Goal: Information Seeking & Learning: Compare options

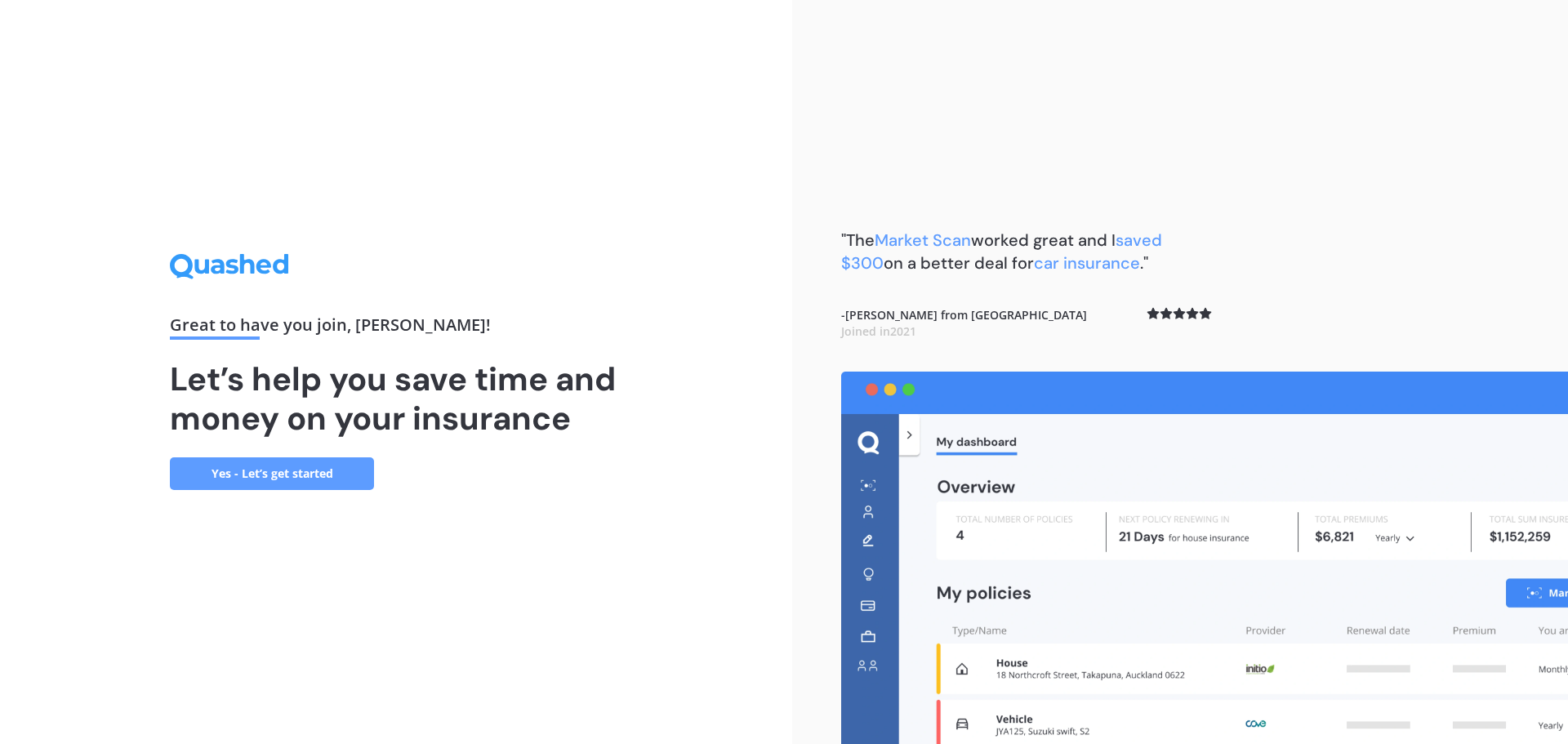
click at [243, 483] on link "Yes - Let’s get started" at bounding box center [271, 473] width 204 height 32
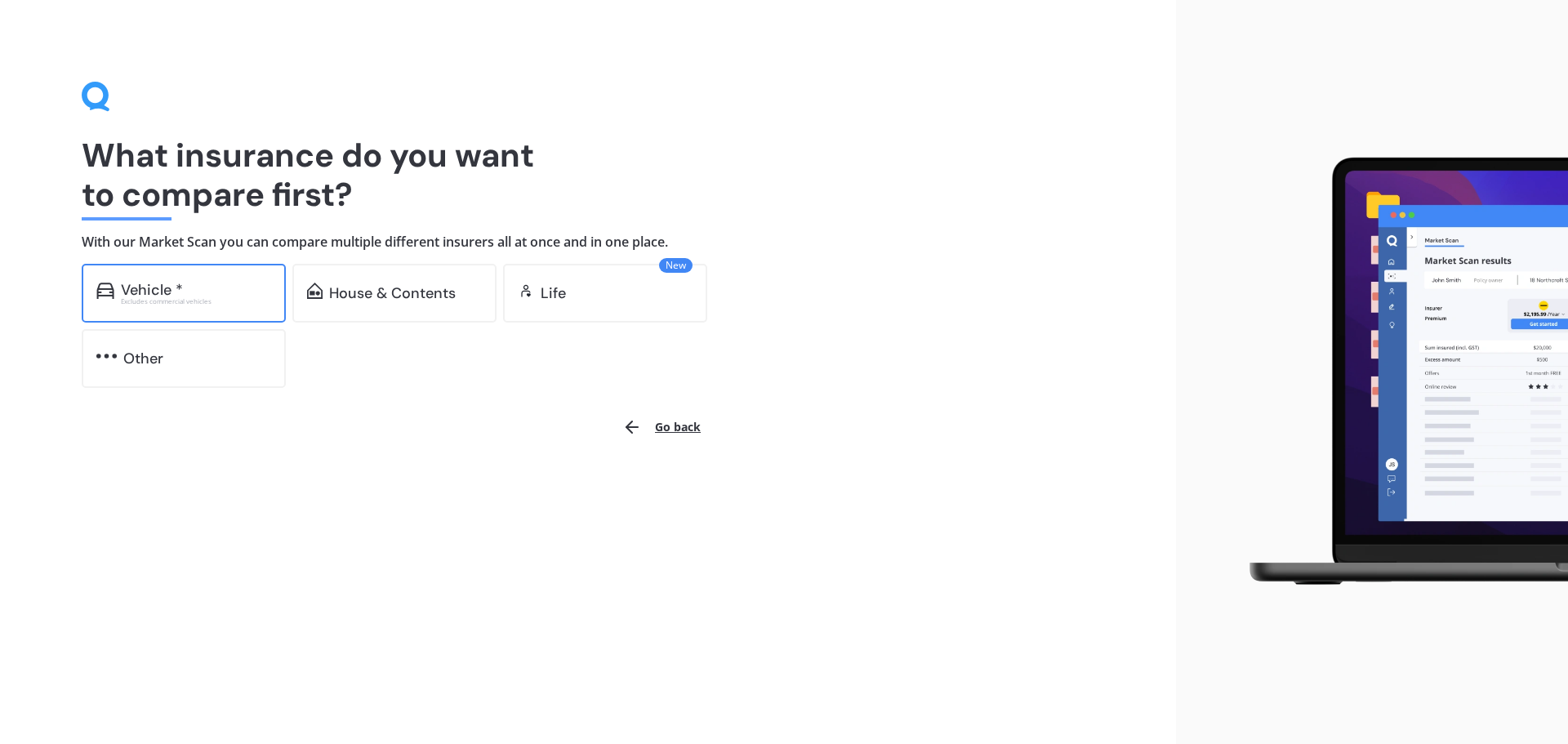
click at [211, 295] on div "Vehicle *" at bounding box center [196, 289] width 151 height 16
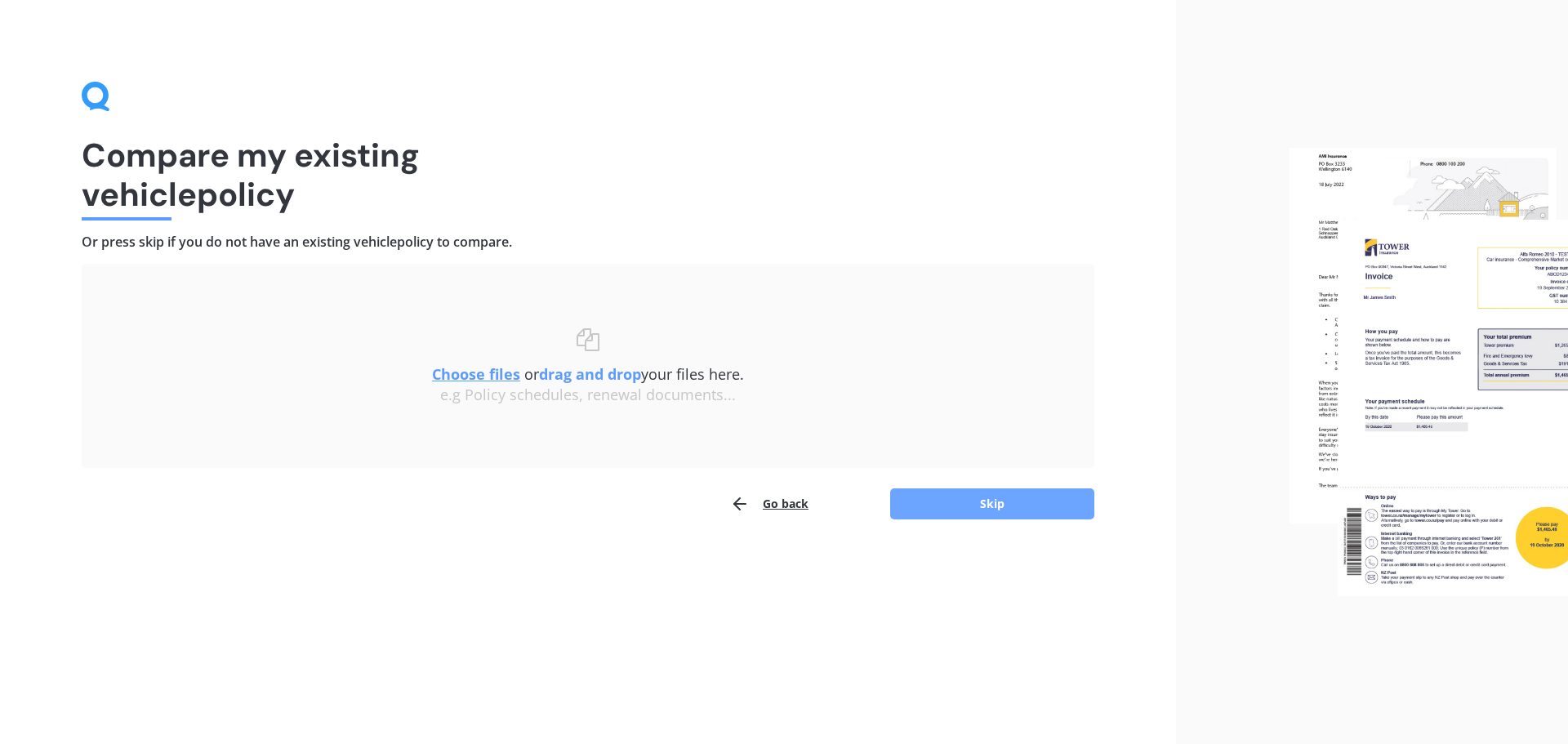
click at [987, 507] on button "Skip" at bounding box center [992, 504] width 204 height 31
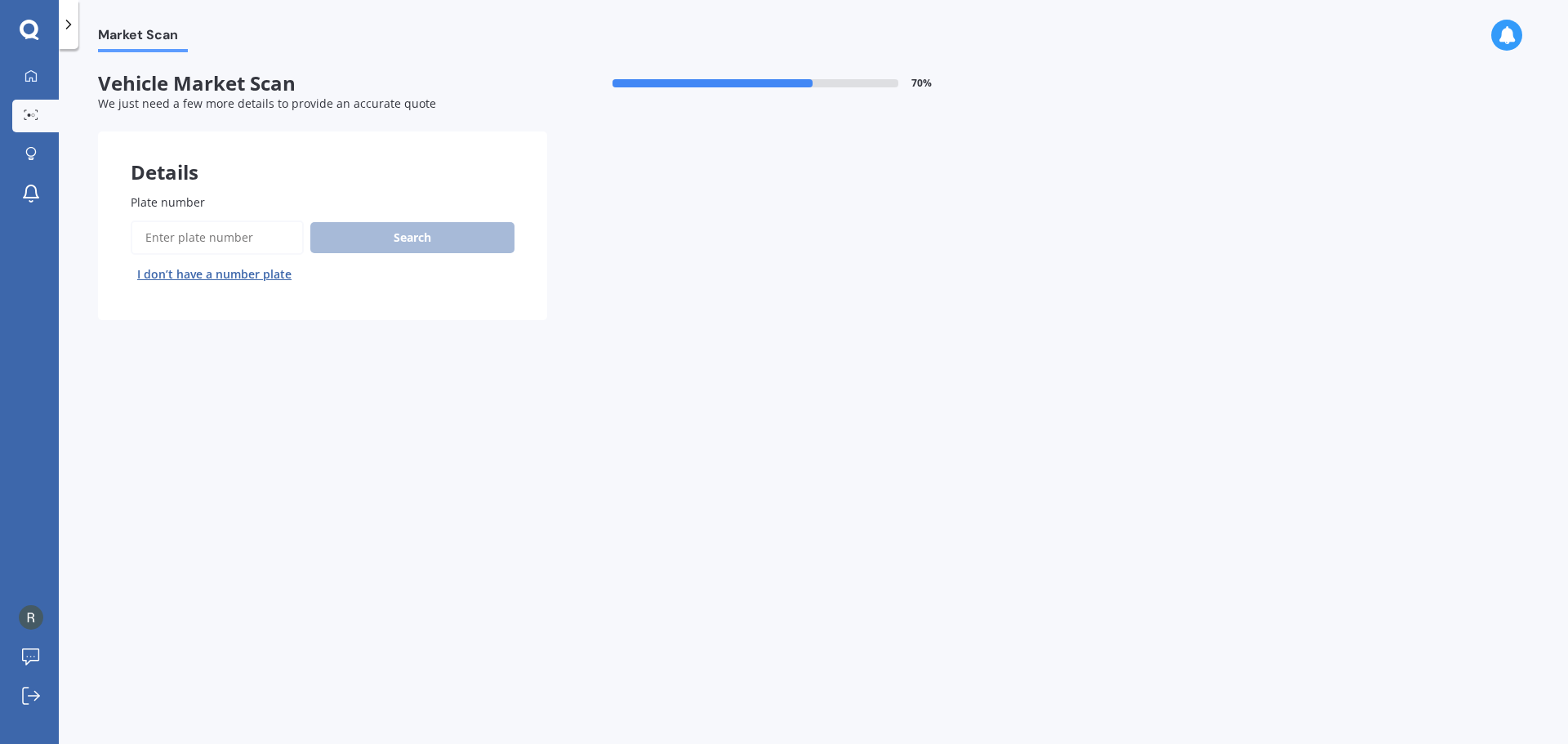
click at [197, 240] on input "Plate number" at bounding box center [217, 238] width 173 height 34
paste input "HQP470"
type input "HQP470"
click at [430, 234] on button "Search" at bounding box center [412, 237] width 204 height 31
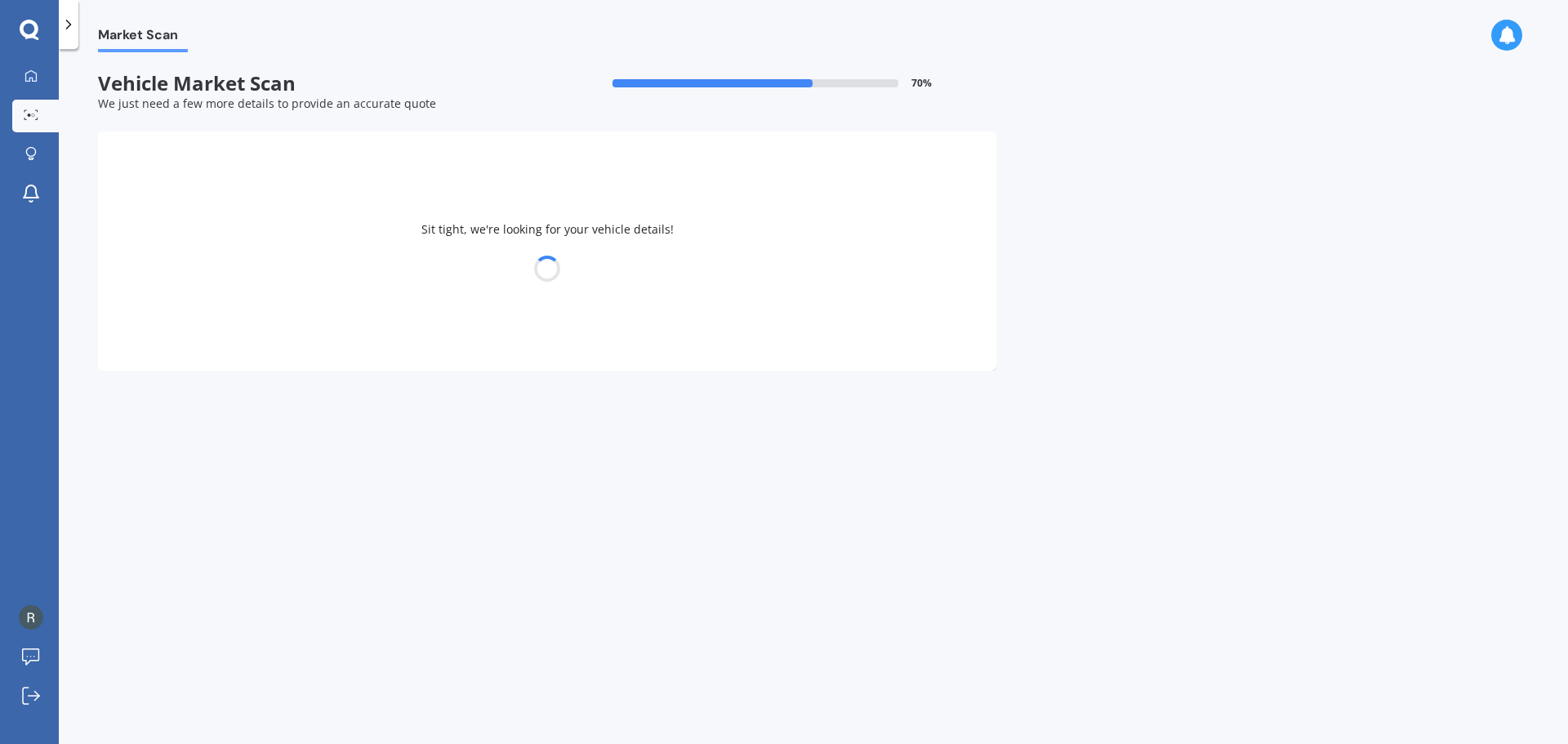
select select "NISSAN"
select select "NAVARA"
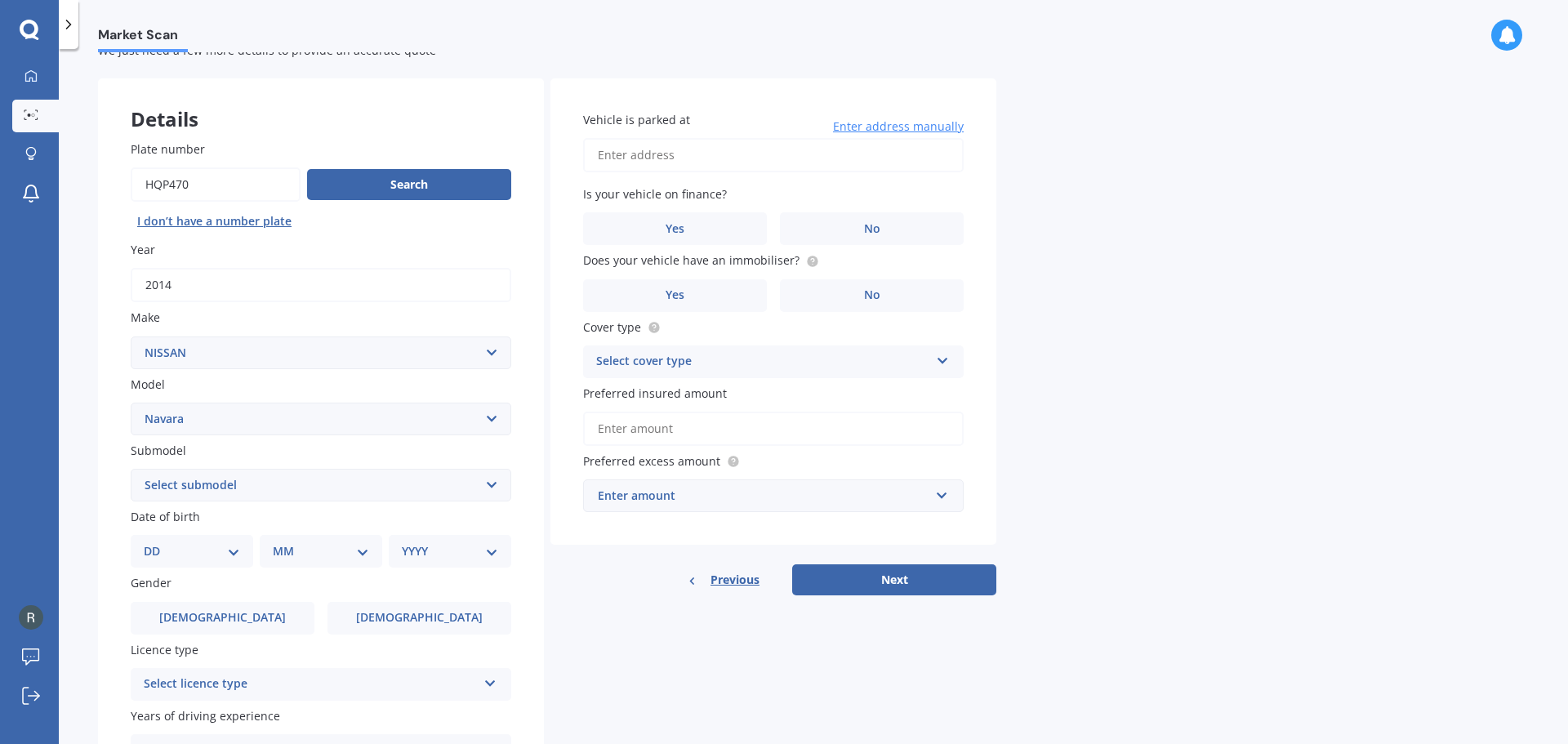
scroll to position [82, 0]
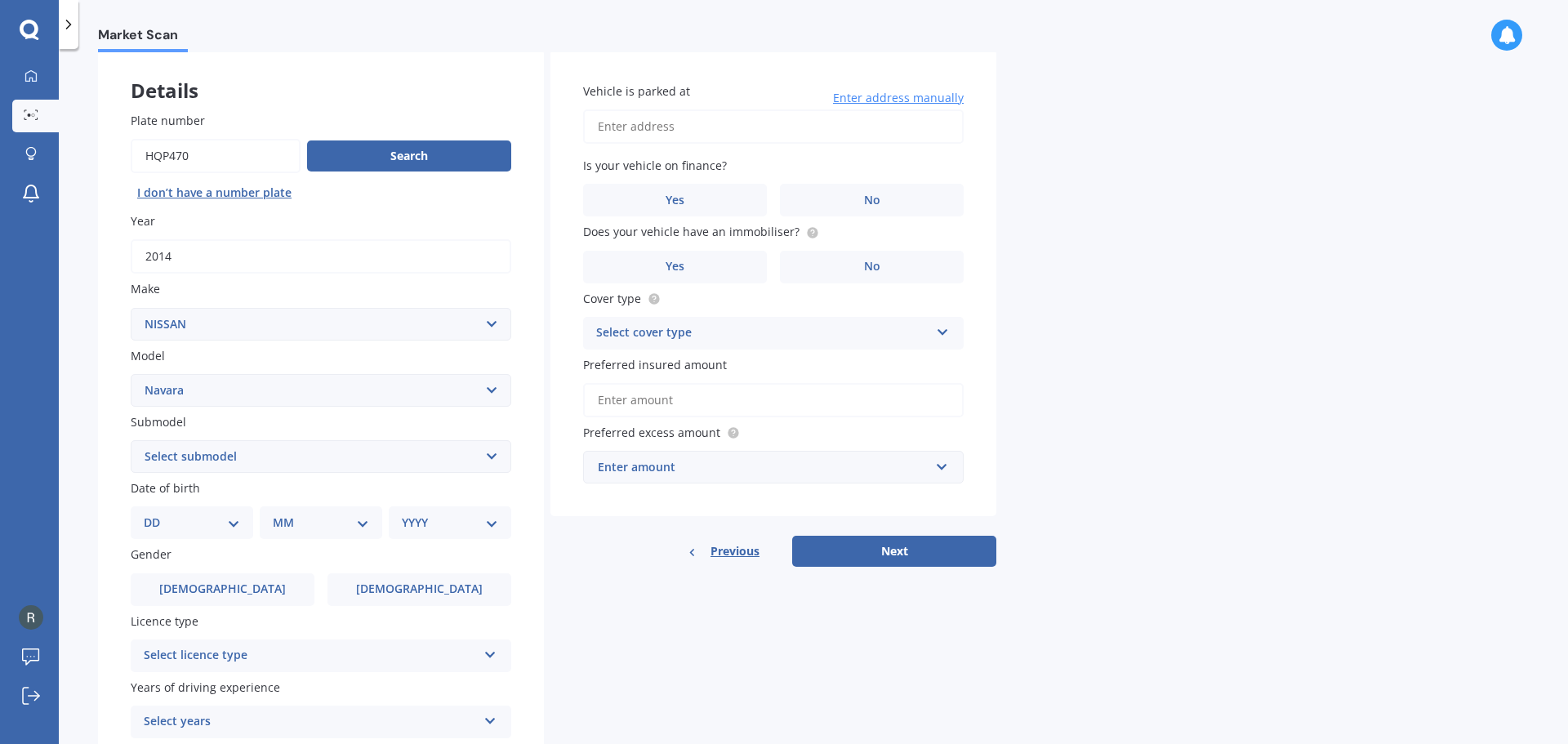
click at [316, 463] on select "Select submodel (All other models) 2.5 4WD Diesel Turbo 2.5 4WD MT Diesel Turbo…" at bounding box center [321, 456] width 381 height 32
select select "RX DIESEL TURBO"
click at [131, 440] on select "Select submodel (All other models) 2.5 4WD Diesel Turbo 2.5 4WD MT Diesel Turbo…" at bounding box center [321, 456] width 381 height 32
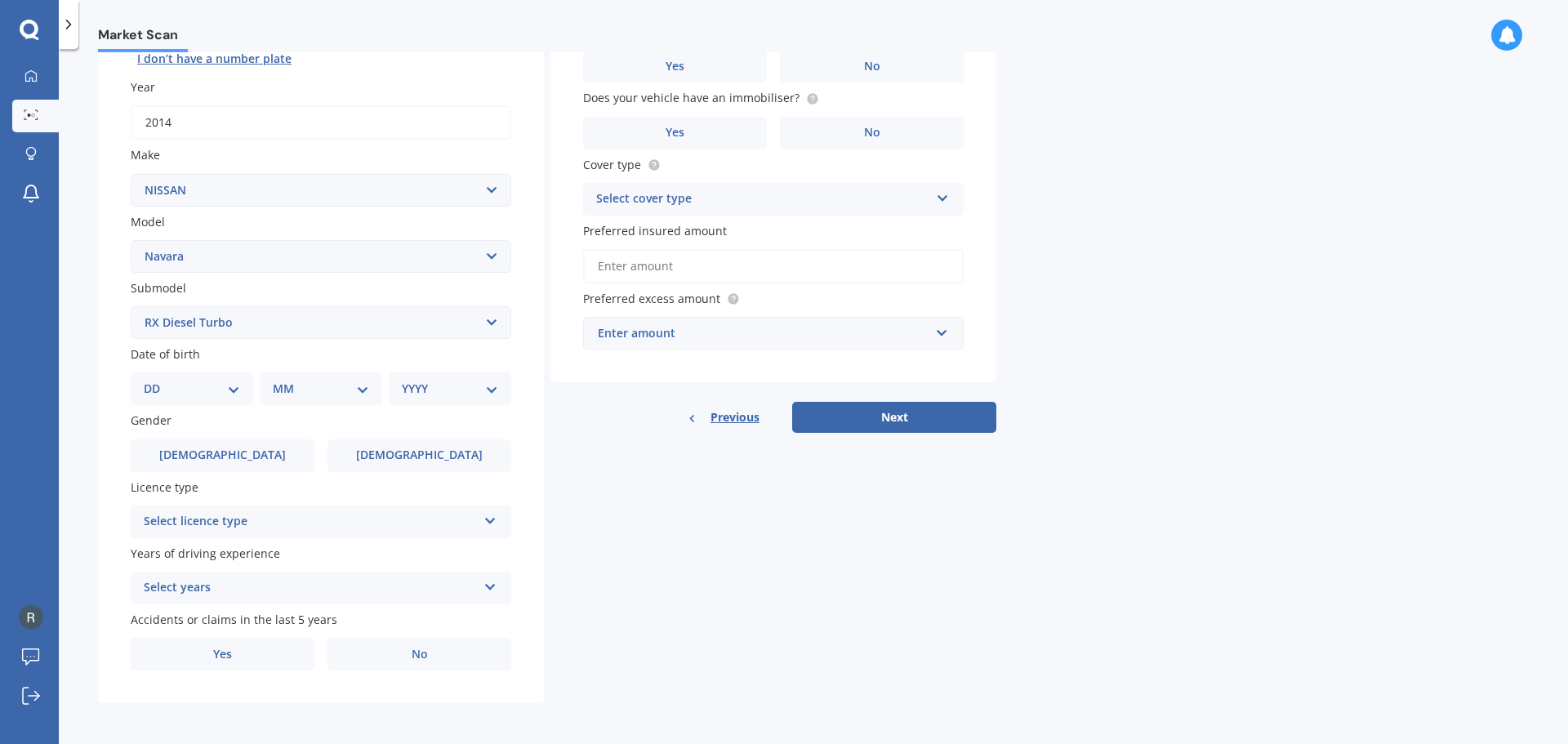
scroll to position [217, 0]
click at [175, 390] on select "DD 01 02 03 04 05 06 07 08 09 10 11 12 13 14 15 16 17 18 19 20 21 22 23 24 25 2…" at bounding box center [191, 387] width 96 height 18
select select "07"
click at [157, 378] on select "DD 01 02 03 04 05 06 07 08 09 10 11 12 13 14 15 16 17 18 19 20 21 22 23 24 25 2…" at bounding box center [191, 387] width 96 height 18
click at [344, 386] on select "MM 01 02 03 04 05 06 07 08 09 10 11 12" at bounding box center [325, 387] width 90 height 18
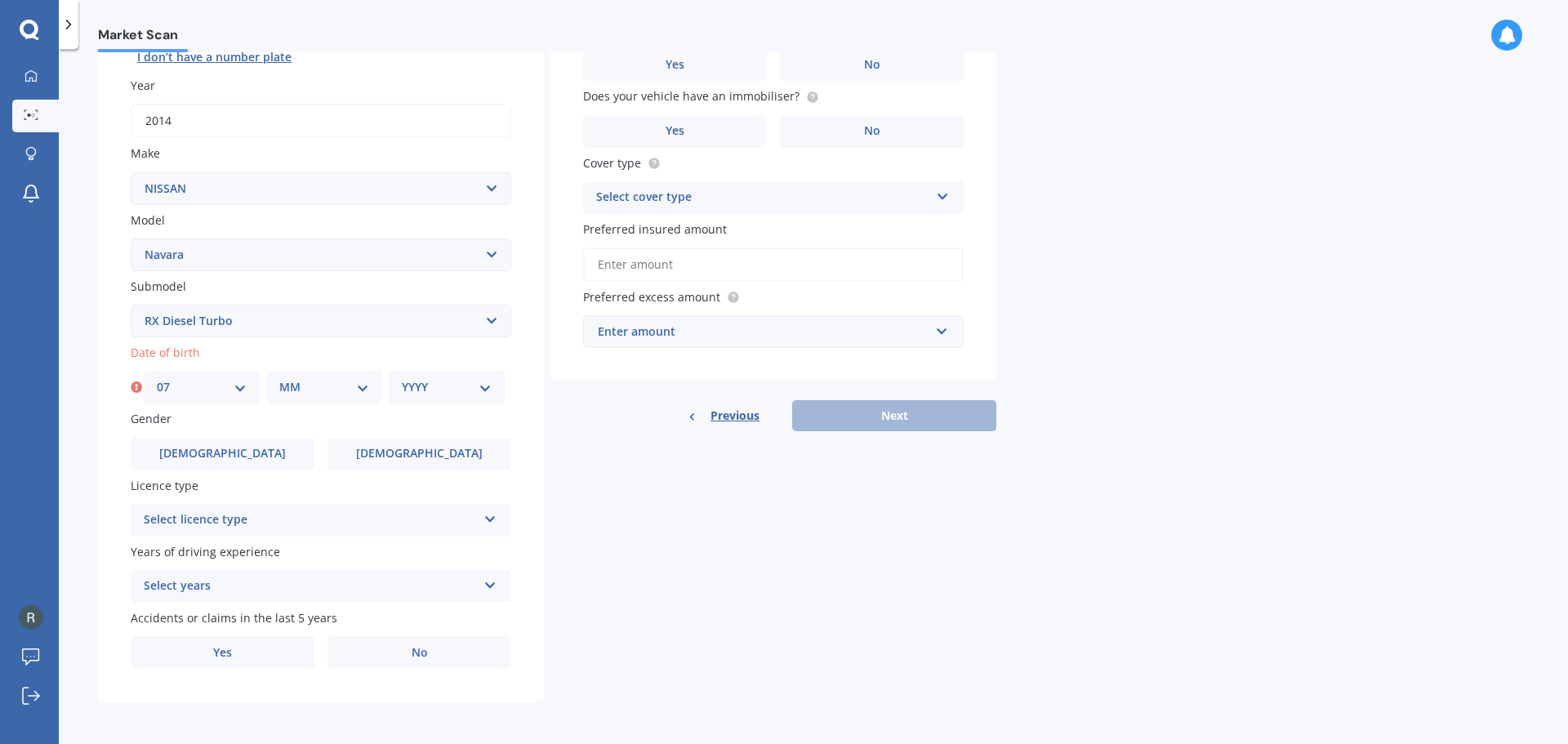
select select "12"
click at [280, 378] on select "MM 01 02 03 04 05 06 07 08 09 10 11 12" at bounding box center [325, 387] width 90 height 18
click at [417, 380] on select "YYYY 2025 2024 2023 2022 2021 2020 2019 2018 2017 2016 2015 2014 2013 2012 2011…" at bounding box center [447, 387] width 90 height 18
select select "1990"
click at [402, 378] on select "YYYY 2025 2024 2023 2022 2021 2020 2019 2018 2017 2016 2015 2014 2013 2012 2011…" at bounding box center [447, 387] width 90 height 18
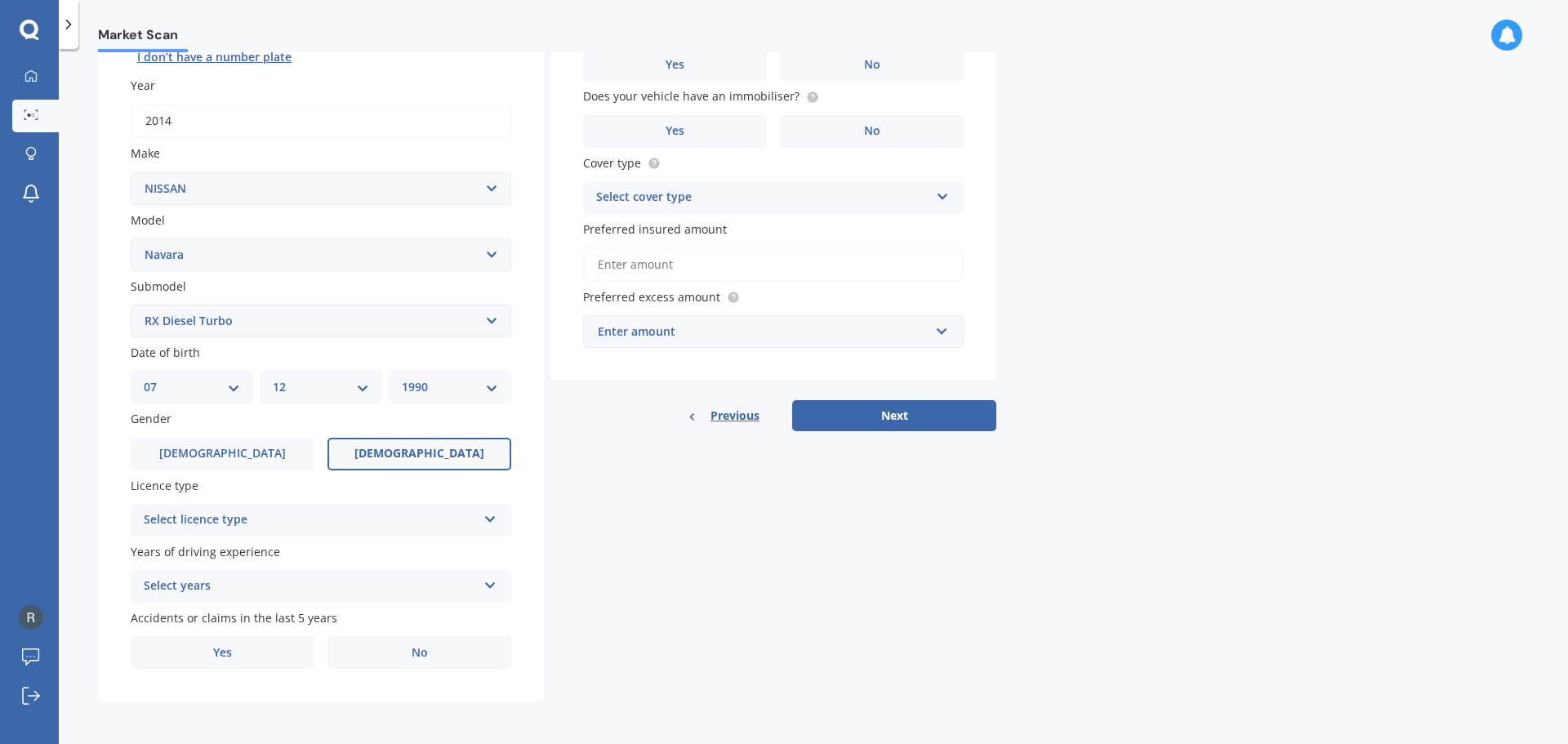
click at [393, 452] on label "[DEMOGRAPHIC_DATA]" at bounding box center [419, 454] width 184 height 32
click at [0, 0] on input "[DEMOGRAPHIC_DATA]" at bounding box center [0, 0] width 0 height 0
drag, startPoint x: 321, startPoint y: 509, endPoint x: 317, endPoint y: 524, distance: 15.5
click at [317, 524] on div "Select licence type NZ Full NZ Restricted NZ Learners [GEOGRAPHIC_DATA] [GEOGRA…" at bounding box center [321, 520] width 381 height 32
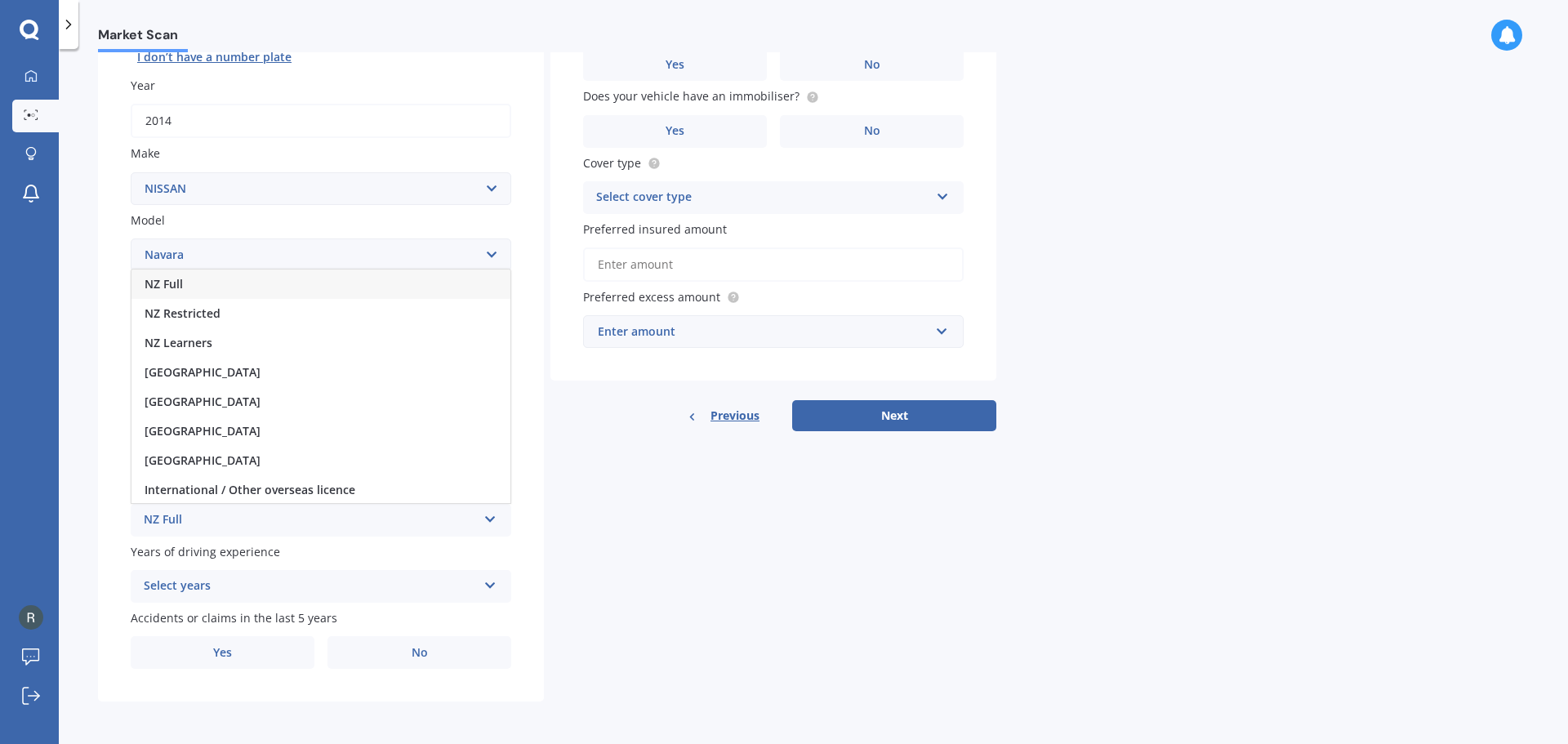
click at [244, 284] on div "NZ Full" at bounding box center [321, 284] width 379 height 30
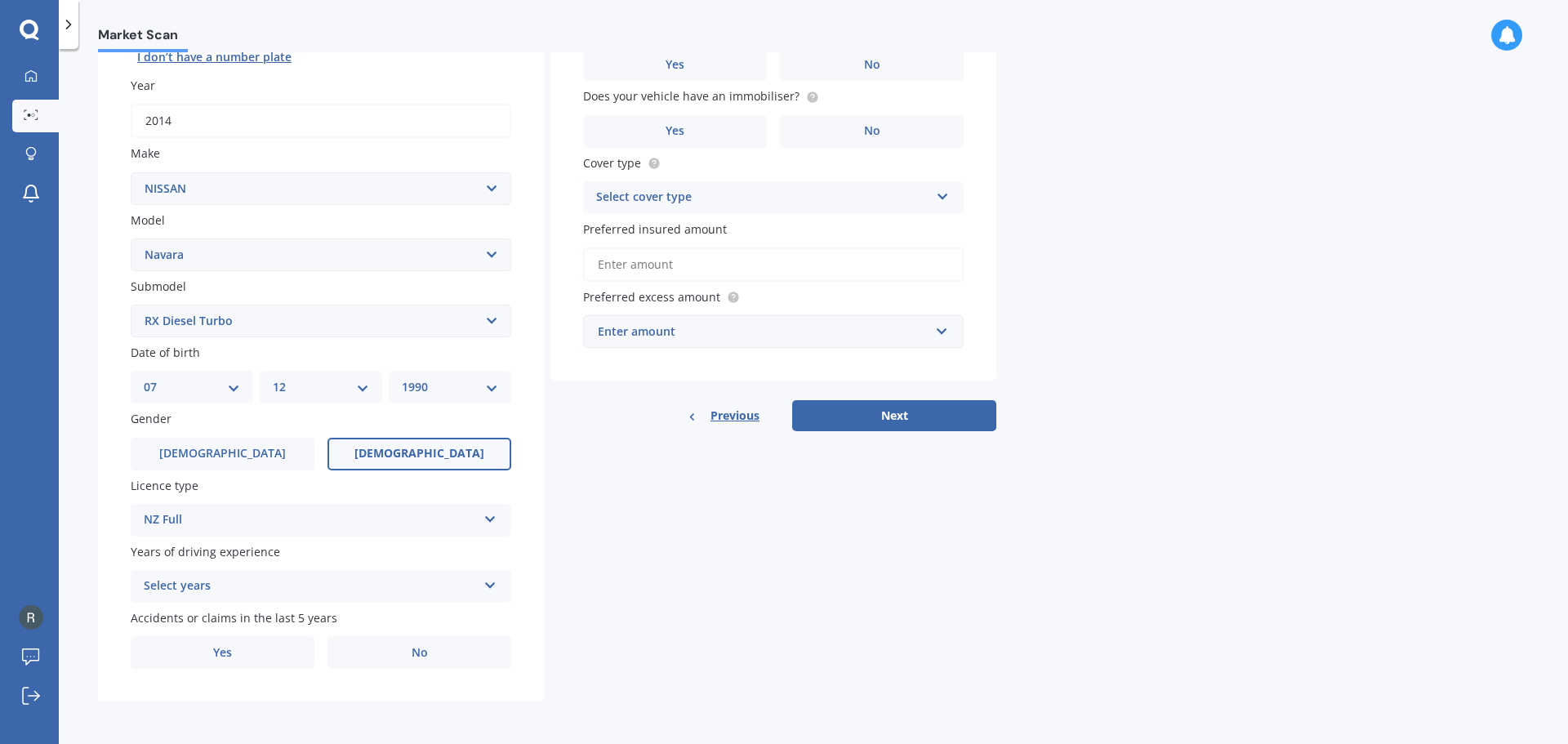
click at [248, 587] on div "Select years" at bounding box center [310, 586] width 334 height 20
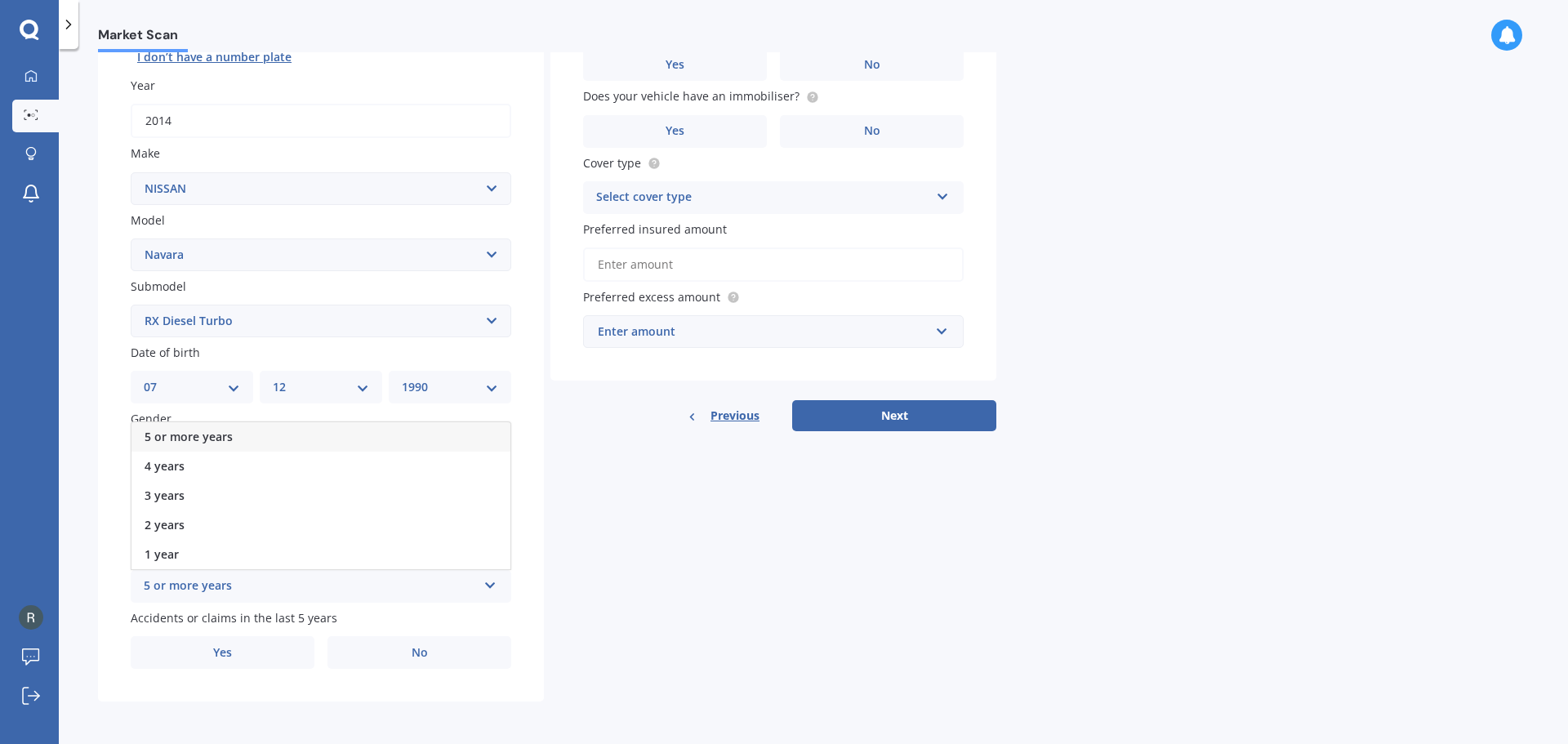
click at [231, 429] on span "5 or more years" at bounding box center [188, 436] width 88 height 15
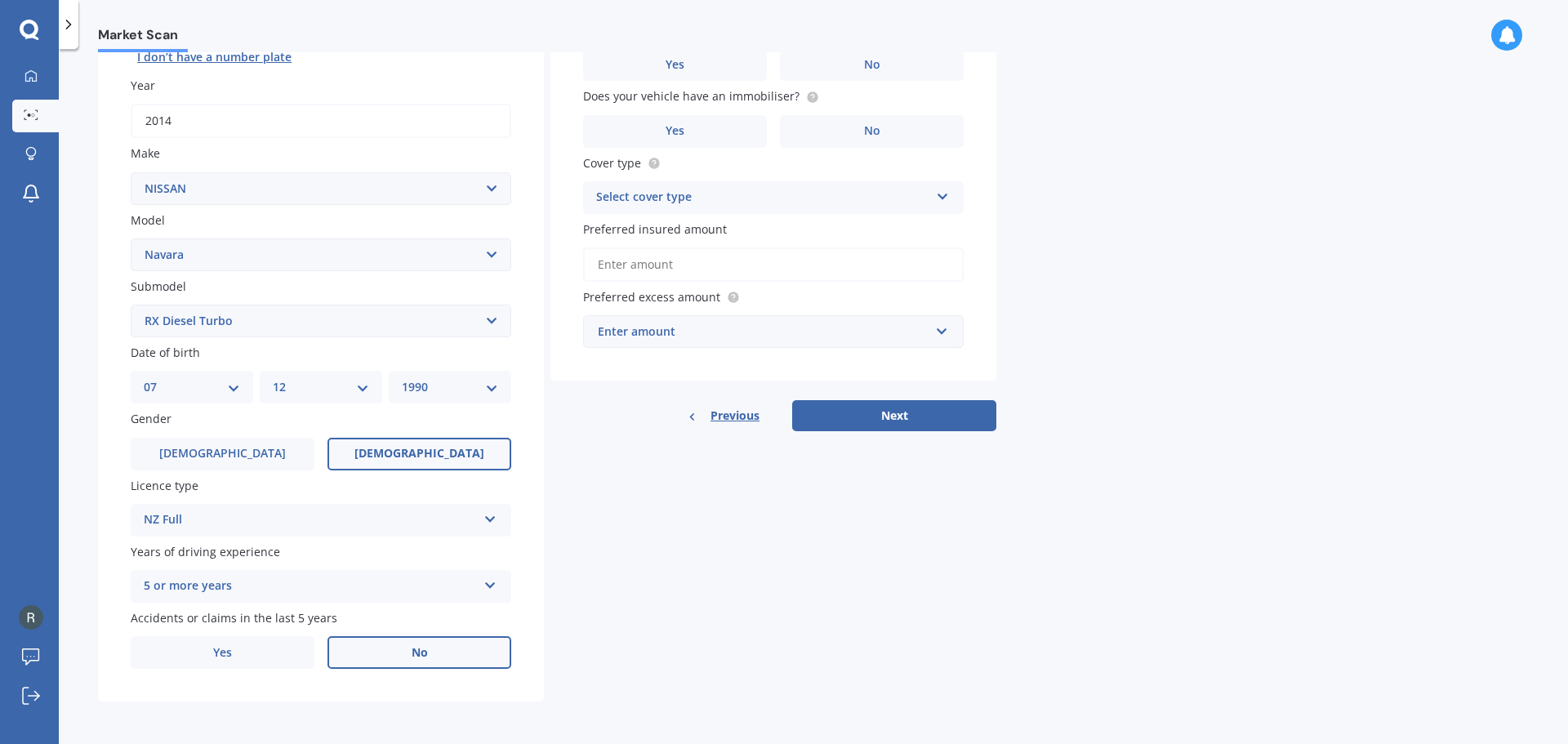
click at [428, 654] on label "No" at bounding box center [419, 653] width 184 height 32
click at [0, 0] on input "No" at bounding box center [0, 0] width 0 height 0
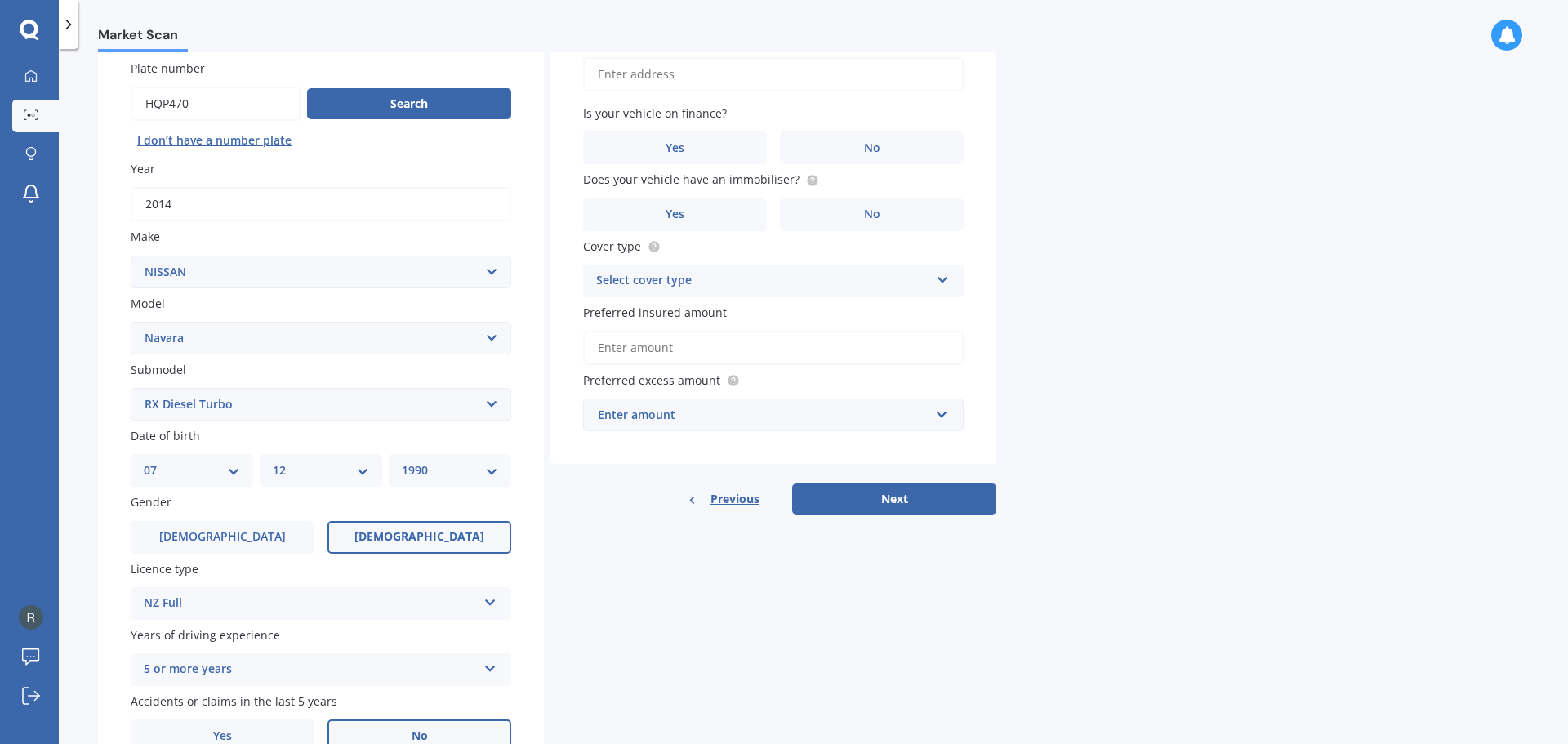
scroll to position [0, 0]
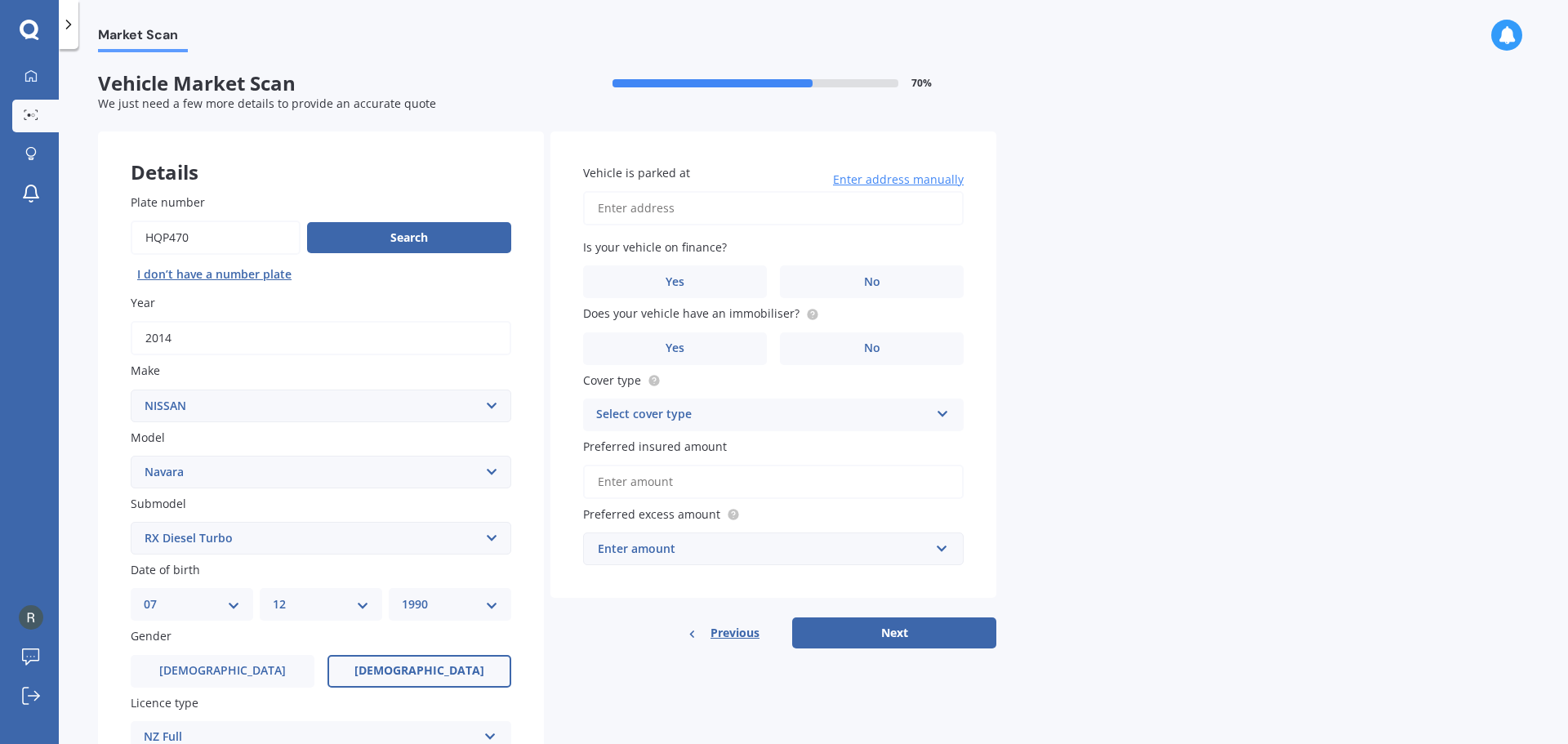
click at [658, 207] on input "Vehicle is parked at" at bounding box center [774, 208] width 381 height 34
type input "[STREET_ADDRESS]"
click at [842, 280] on label "No" at bounding box center [872, 281] width 184 height 32
click at [0, 0] on input "No" at bounding box center [0, 0] width 0 height 0
click at [883, 344] on label "No" at bounding box center [872, 349] width 184 height 32
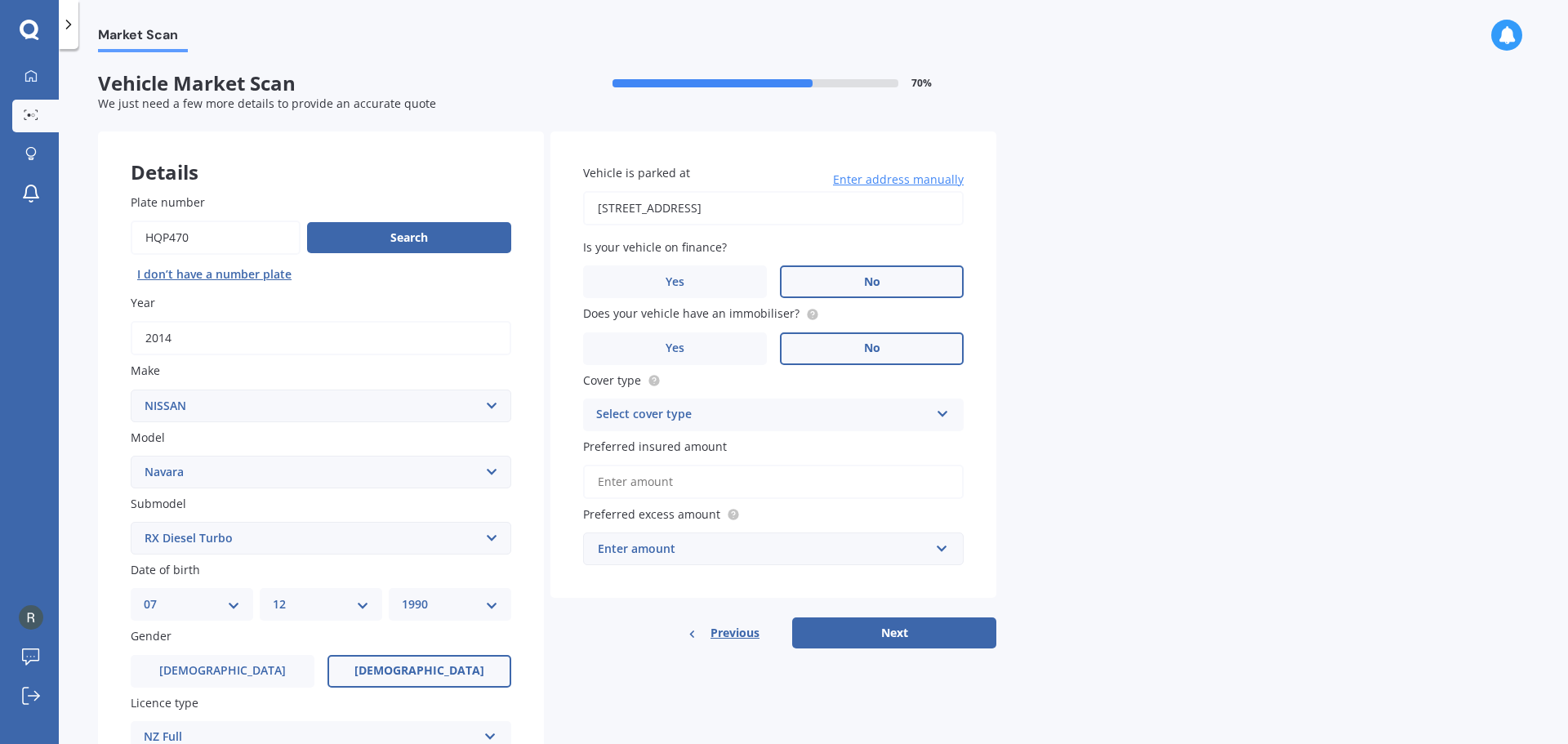
click at [0, 0] on input "No" at bounding box center [0, 0] width 0 height 0
click at [796, 409] on div "Select cover type" at bounding box center [763, 415] width 334 height 20
click at [763, 447] on div "Comprehensive" at bounding box center [774, 446] width 379 height 30
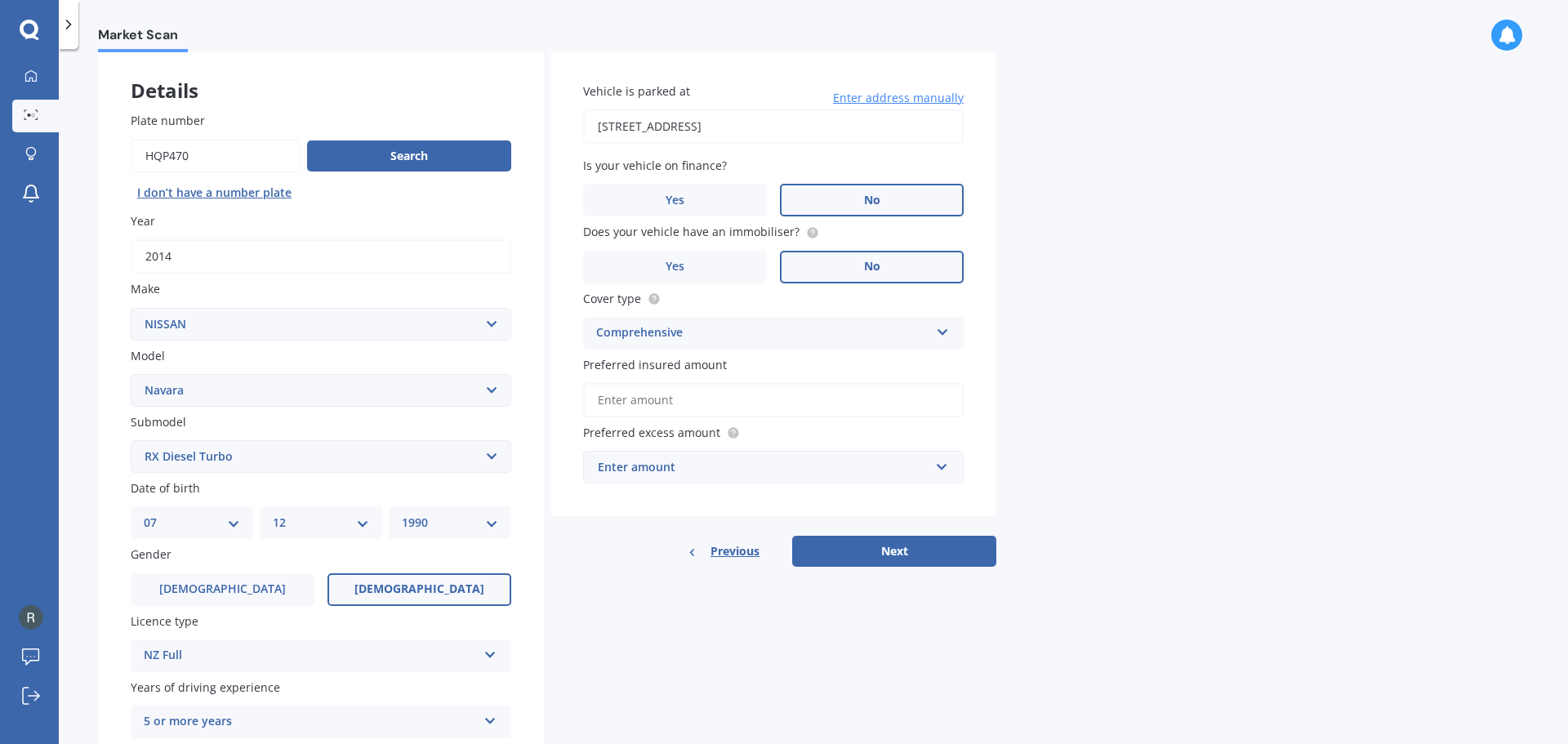
click at [689, 397] on input "Preferred insured amount" at bounding box center [774, 400] width 381 height 34
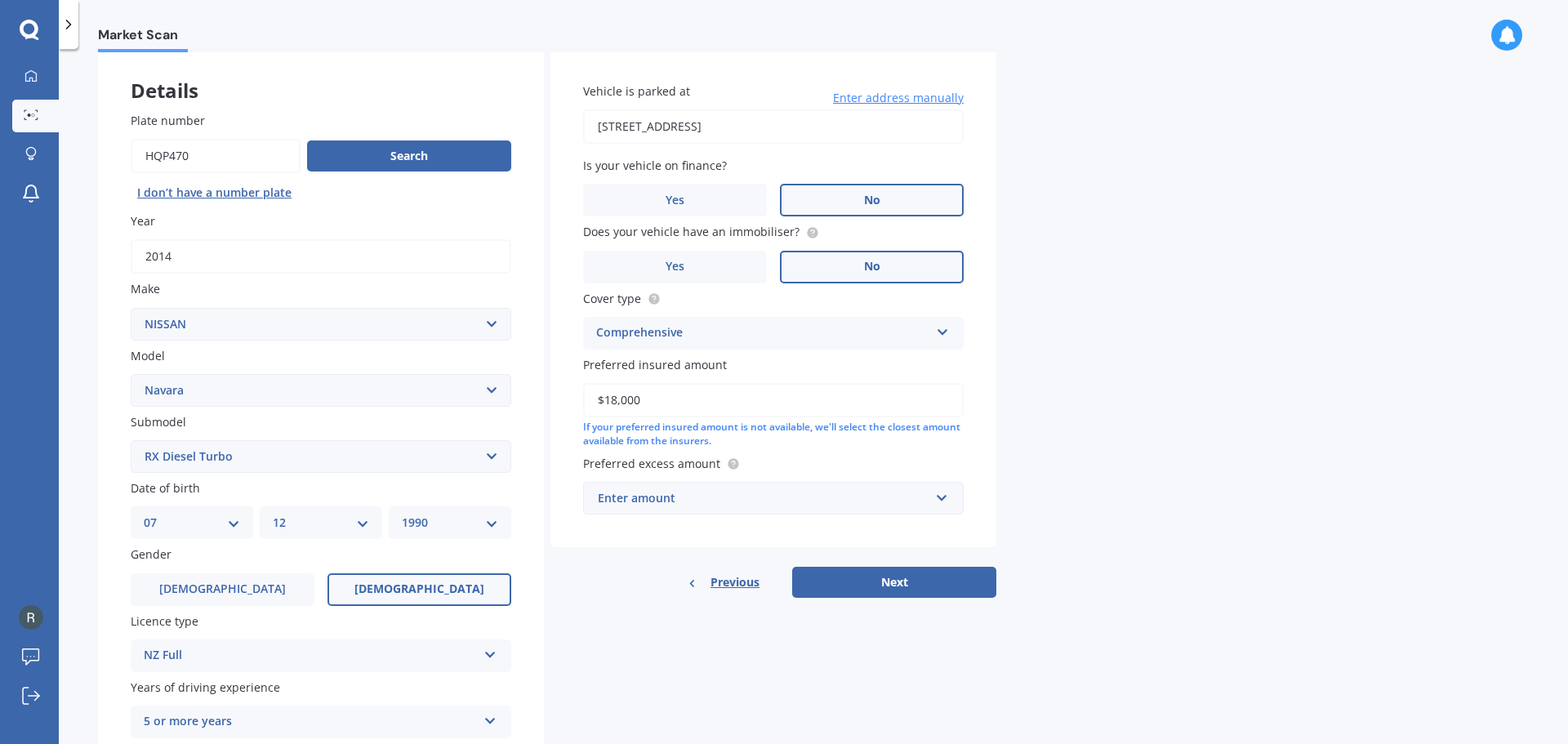
type input "$18,000"
click at [723, 501] on div "Enter amount" at bounding box center [764, 499] width 332 height 18
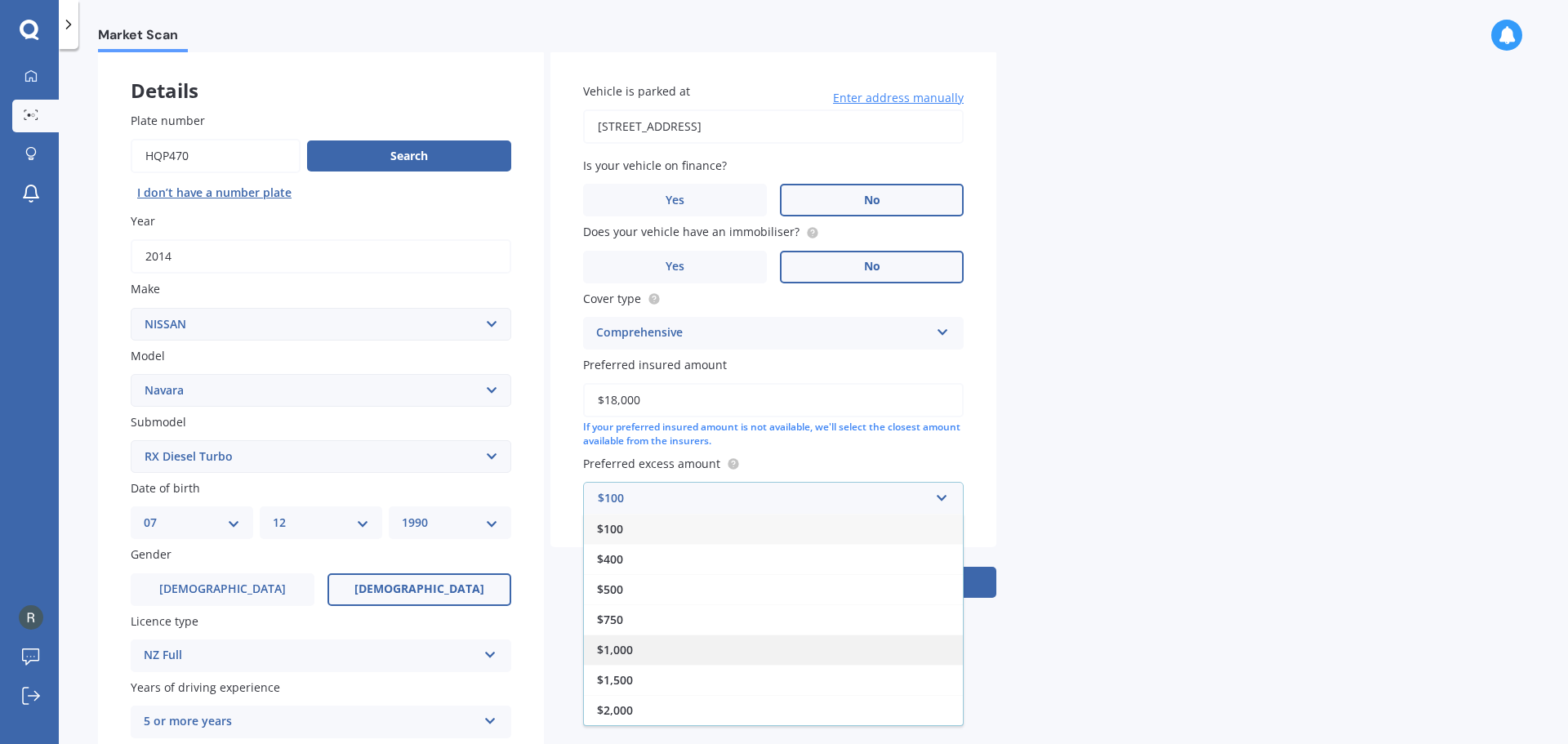
click at [707, 640] on div "$1,000" at bounding box center [774, 650] width 379 height 31
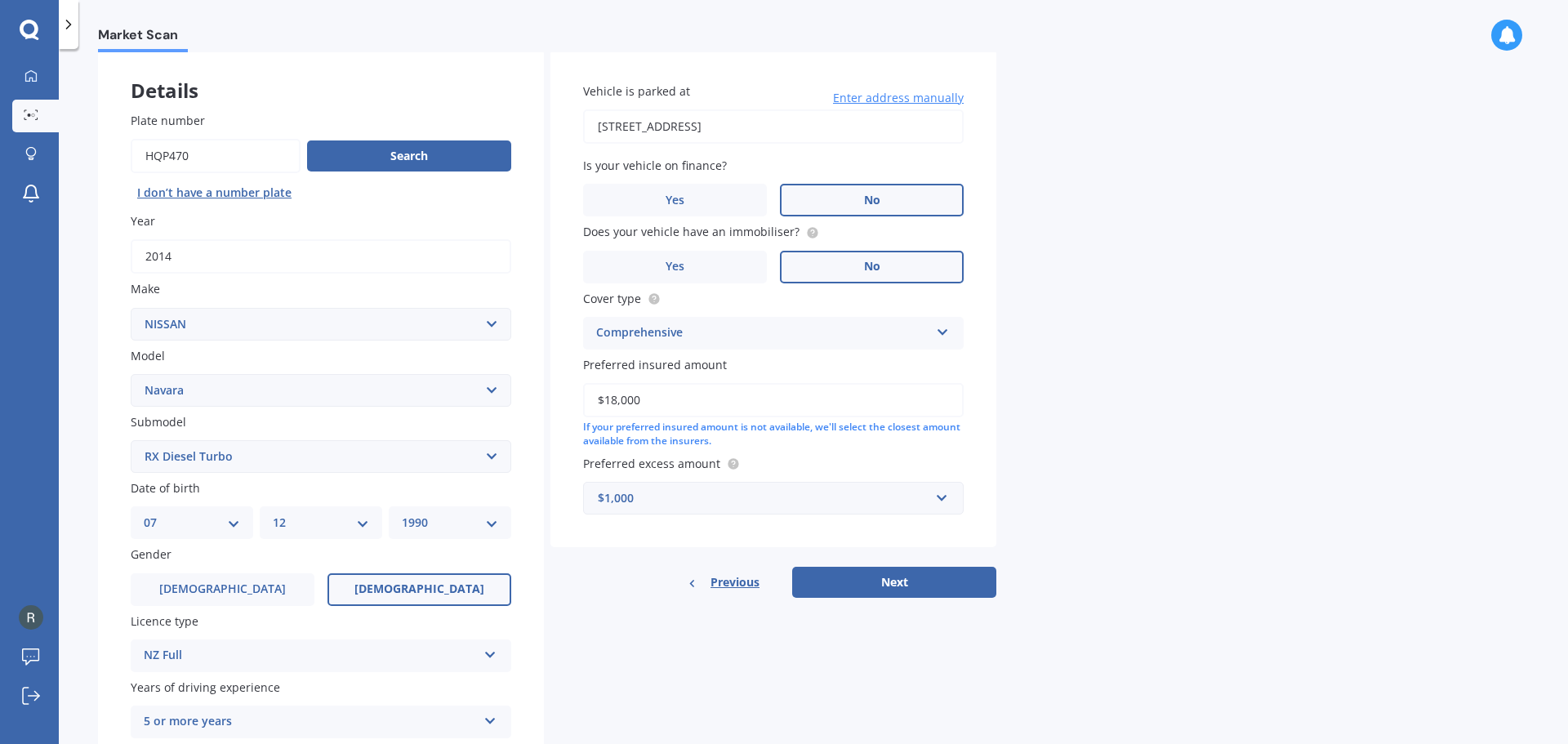
click at [1110, 540] on div "Market Scan Vehicle Market Scan 70 % We just need a few more details to provide…" at bounding box center [813, 400] width 1509 height 695
click at [903, 584] on button "Next" at bounding box center [894, 583] width 204 height 31
select select "07"
select select "12"
select select "1990"
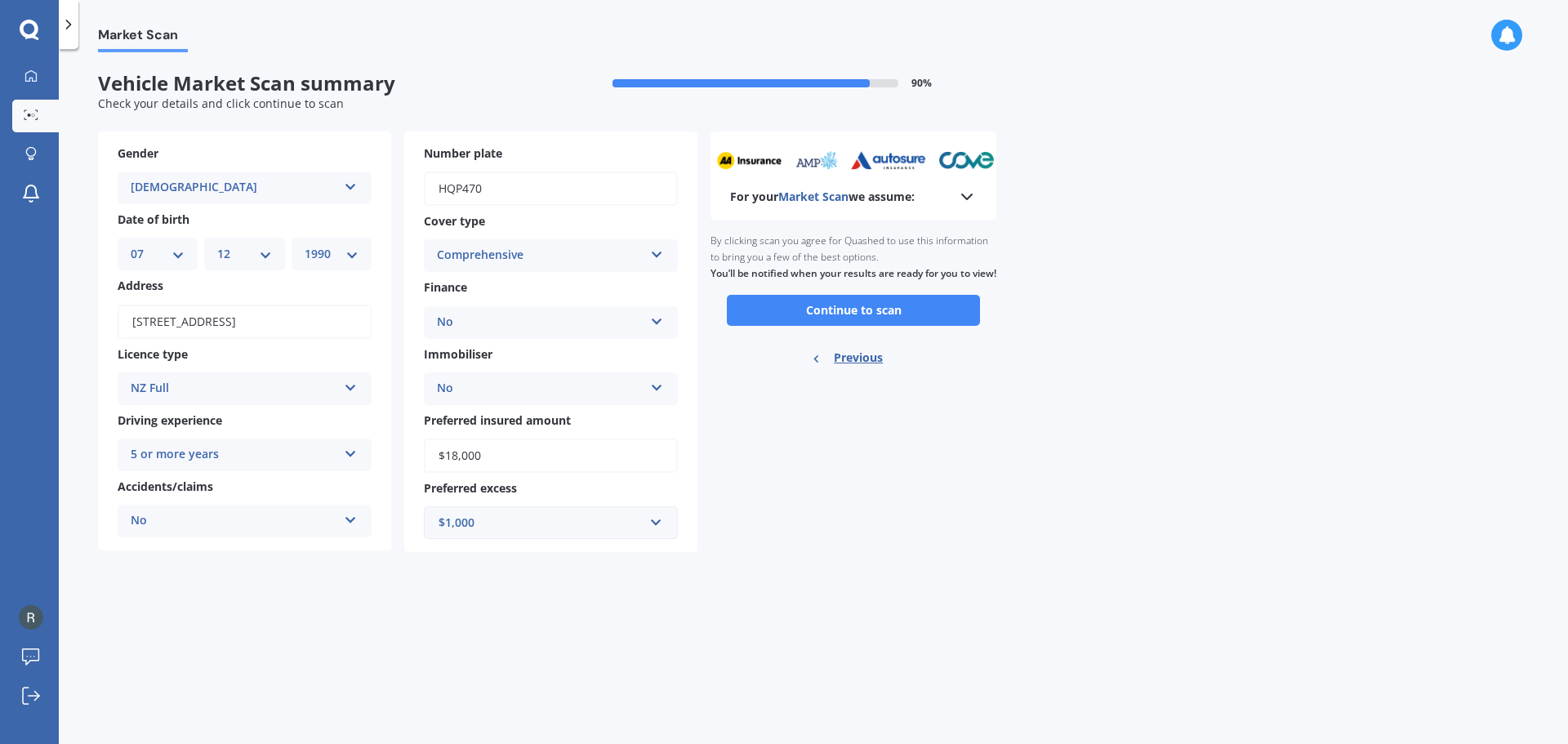
scroll to position [0, 0]
click at [957, 201] on div "For your Market Scan we assume:" at bounding box center [854, 197] width 247 height 20
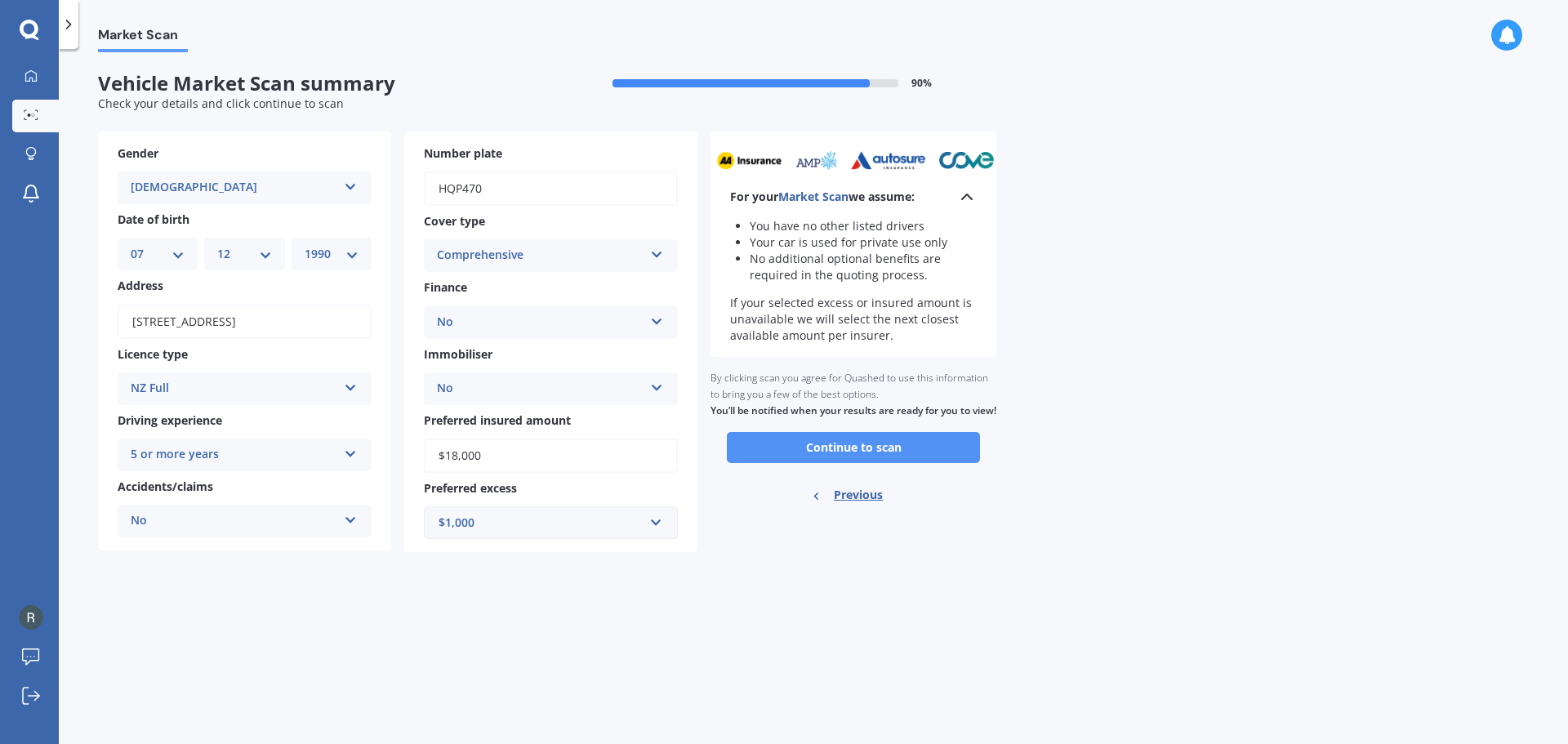
click at [847, 464] on button "Continue to scan" at bounding box center [853, 447] width 253 height 31
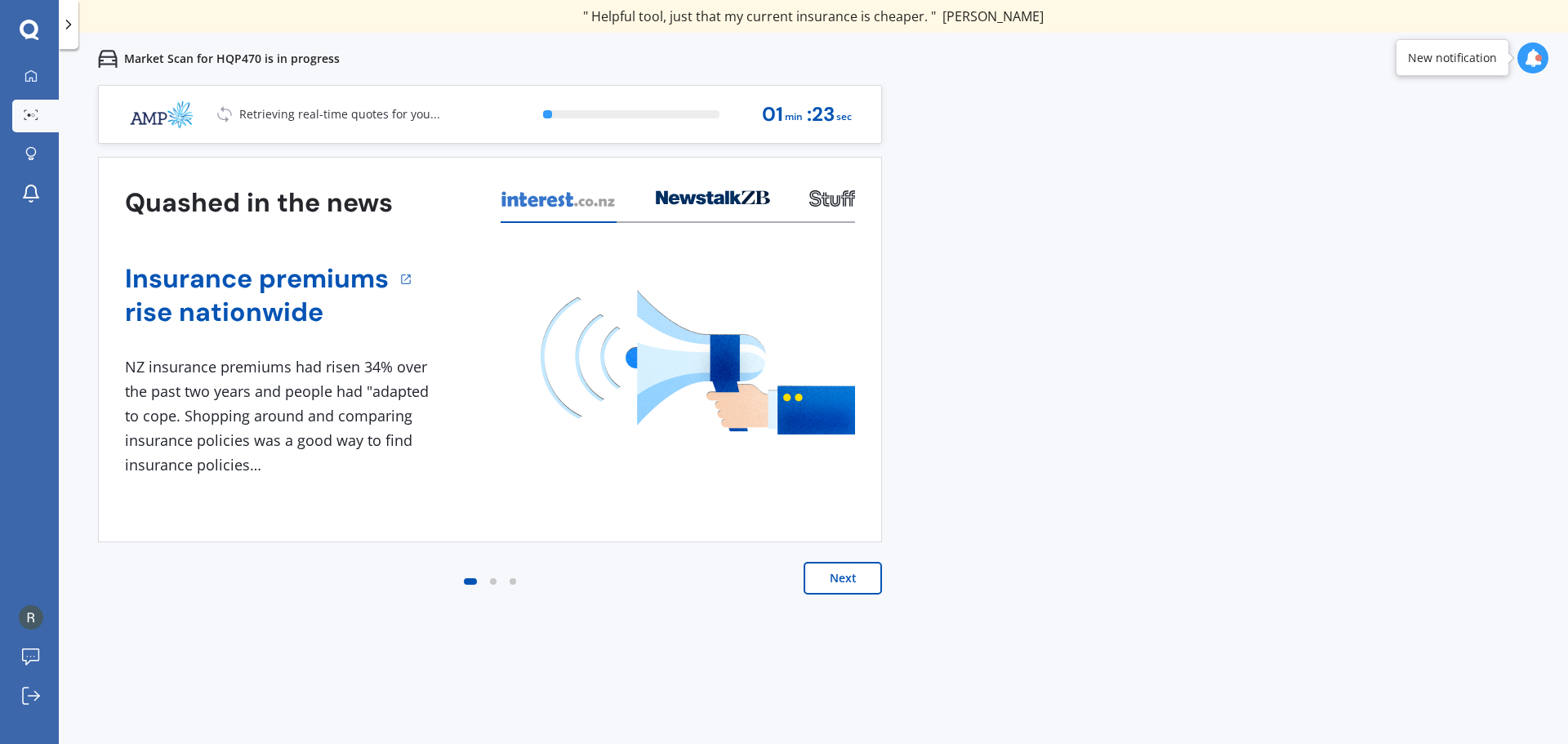
click at [825, 577] on button "Next" at bounding box center [842, 578] width 78 height 32
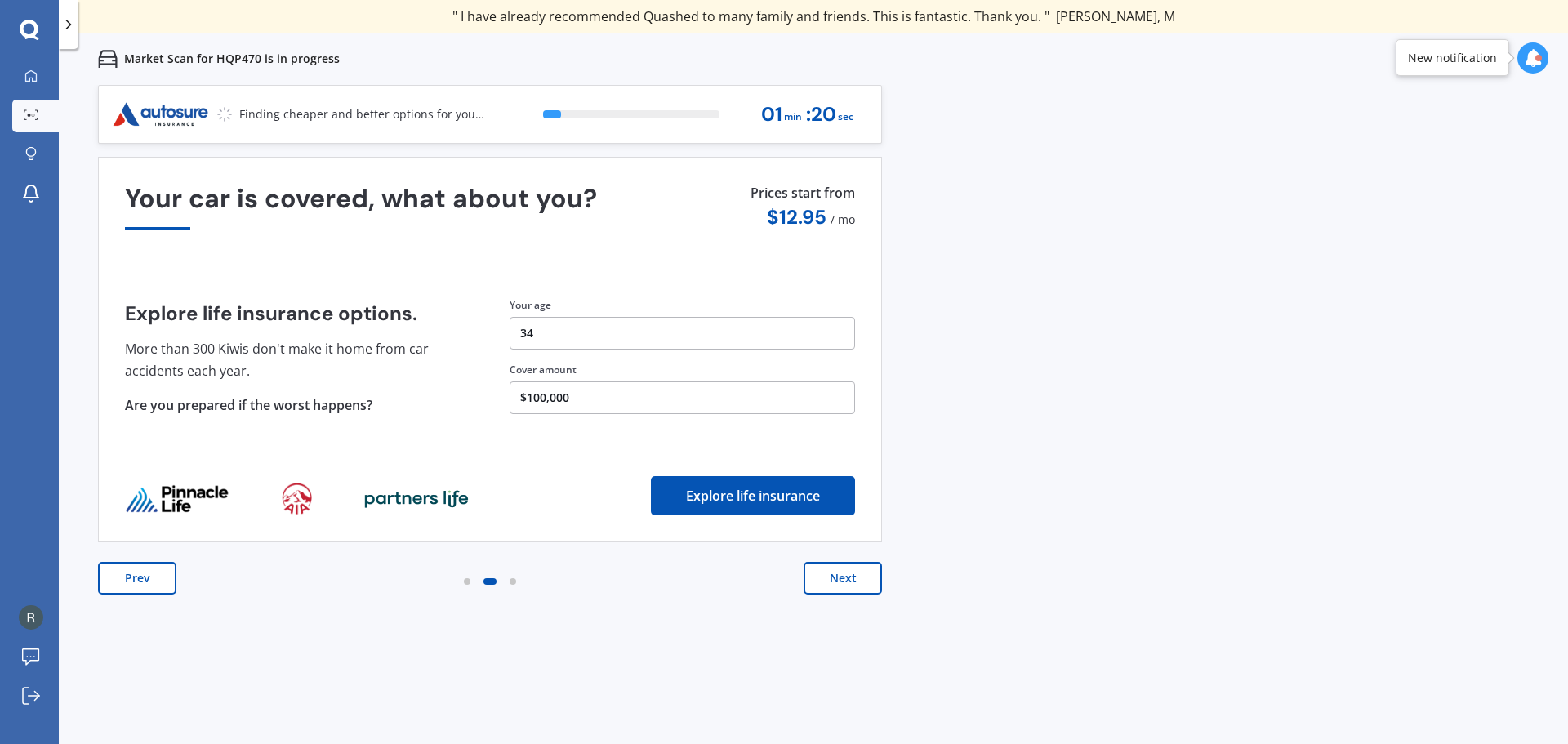
click at [825, 577] on button "Next" at bounding box center [842, 578] width 78 height 32
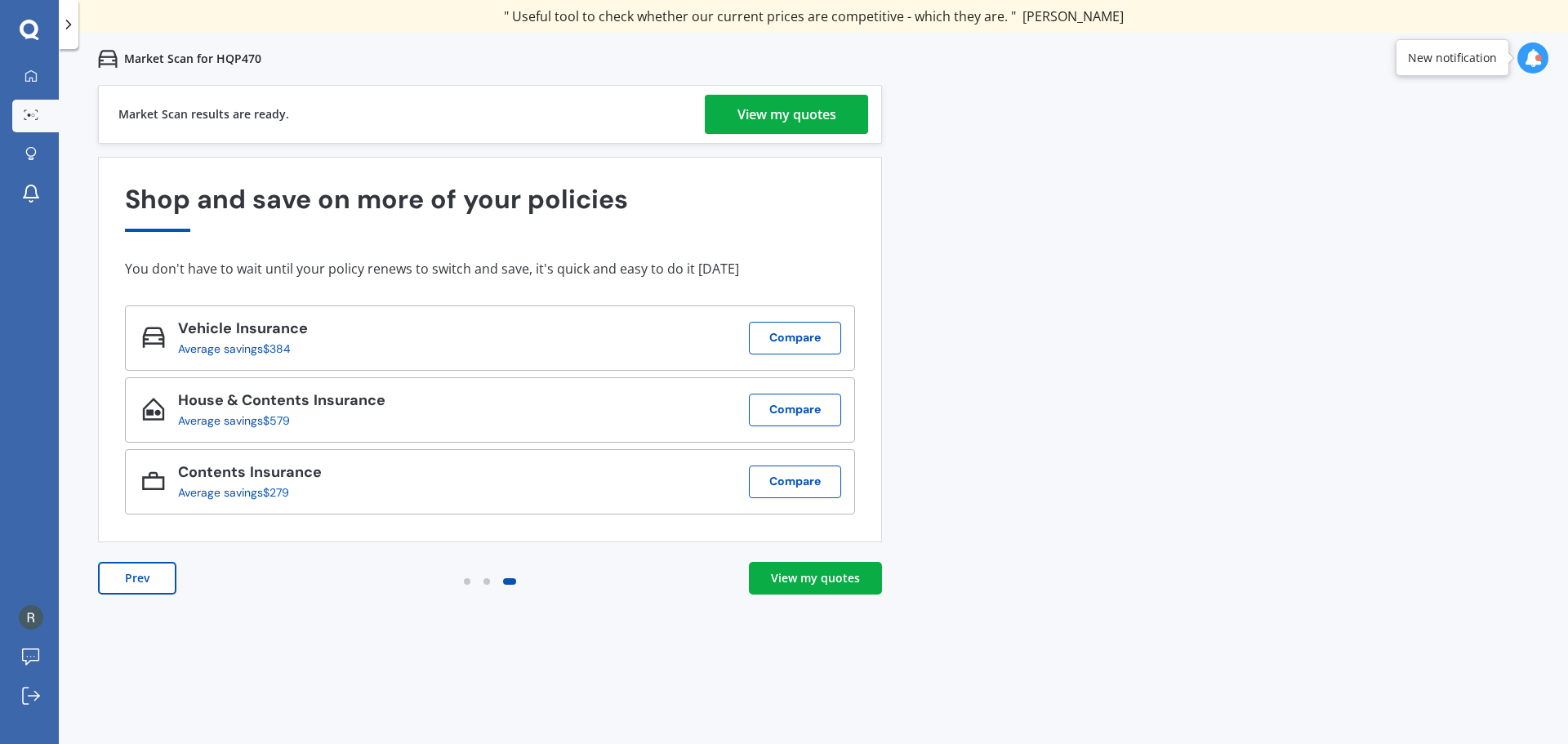
click at [800, 112] on div "View my quotes" at bounding box center [787, 114] width 99 height 39
